Goal: Task Accomplishment & Management: Manage account settings

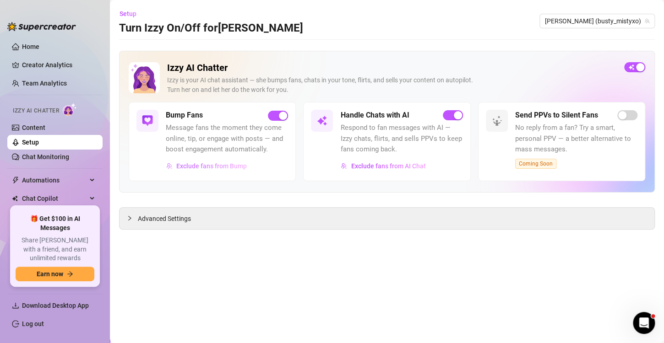
click at [212, 167] on span "Exclude fans from Bump" at bounding box center [211, 166] width 71 height 7
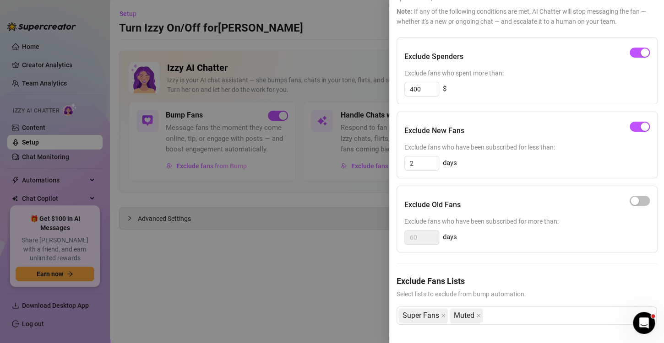
scroll to position [79, 0]
click at [293, 247] on div at bounding box center [332, 171] width 664 height 343
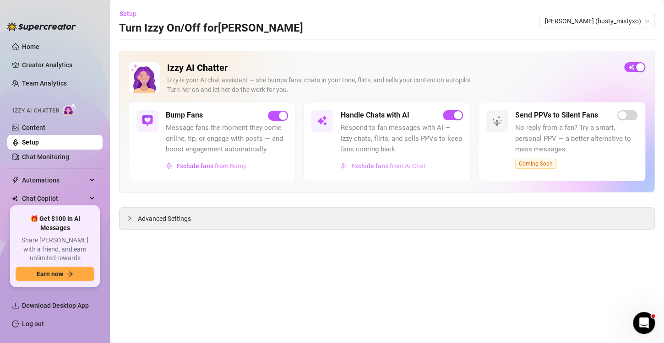
click at [376, 167] on span "Exclude fans from AI Chat" at bounding box center [388, 166] width 75 height 7
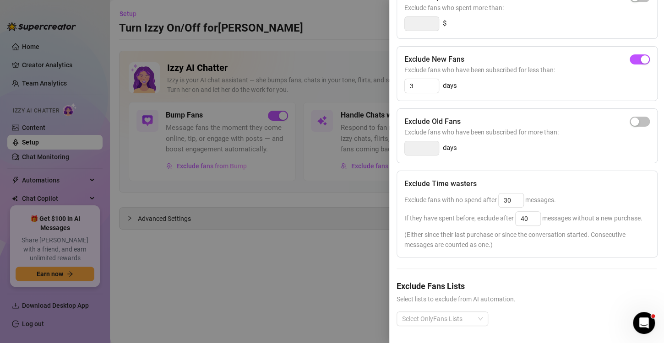
scroll to position [128, 0]
click at [530, 216] on input "40" at bounding box center [527, 218] width 25 height 14
type input "4"
type input "45"
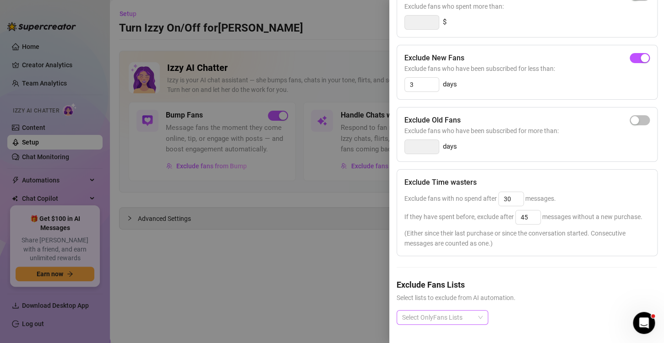
click at [484, 310] on div "Select OnlyFans Lists" at bounding box center [442, 317] width 92 height 15
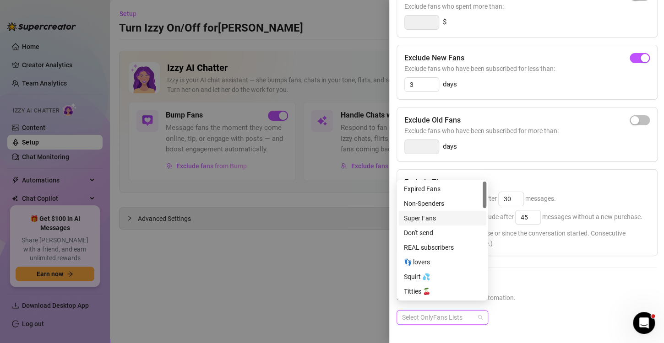
click at [461, 218] on div "Super Fans" at bounding box center [442, 218] width 77 height 10
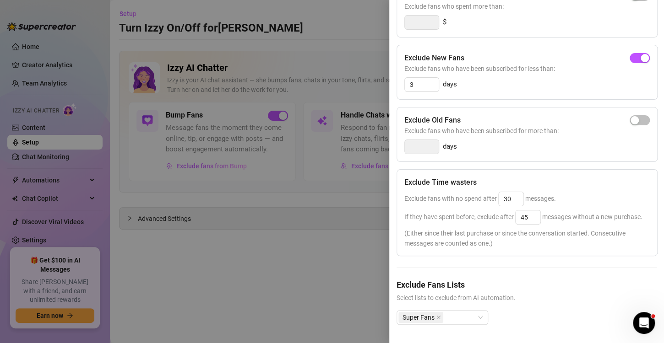
scroll to position [0, 0]
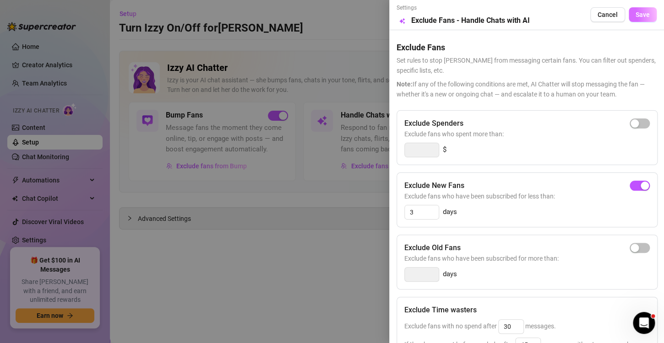
click at [635, 14] on span "Save" at bounding box center [642, 14] width 14 height 7
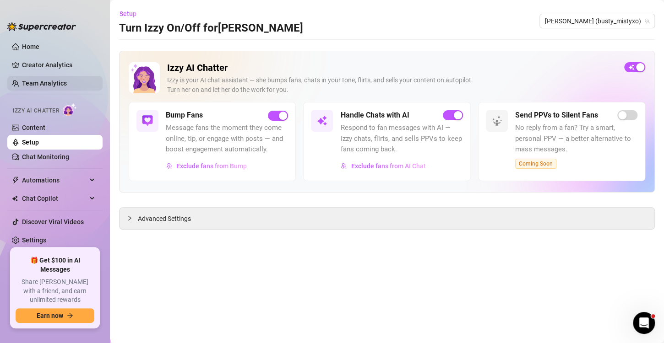
click at [38, 85] on link "Team Analytics" at bounding box center [44, 83] width 45 height 7
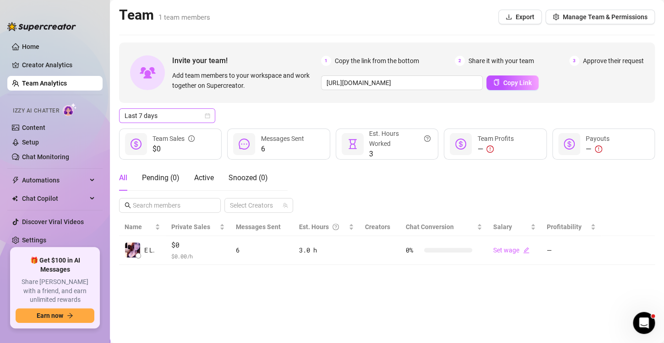
click at [207, 114] on icon "calendar" at bounding box center [207, 116] width 5 height 5
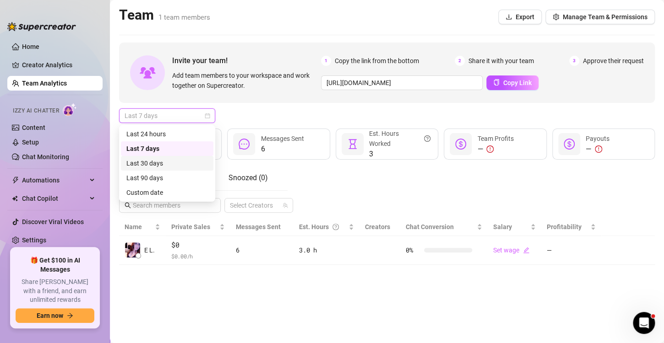
click at [160, 168] on div "Last 30 days" at bounding box center [166, 163] width 81 height 10
